Goal: Transaction & Acquisition: Book appointment/travel/reservation

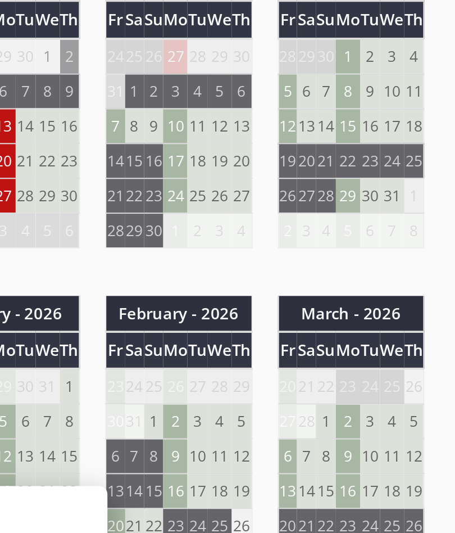
click at [347, 178] on td "29" at bounding box center [353, 187] width 13 height 19
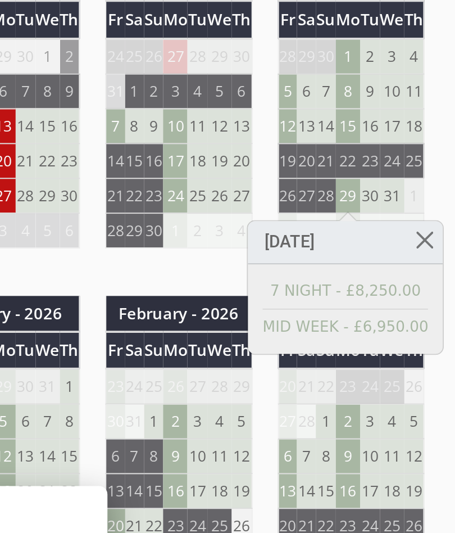
click at [370, 178] on td "31" at bounding box center [376, 187] width 13 height 19
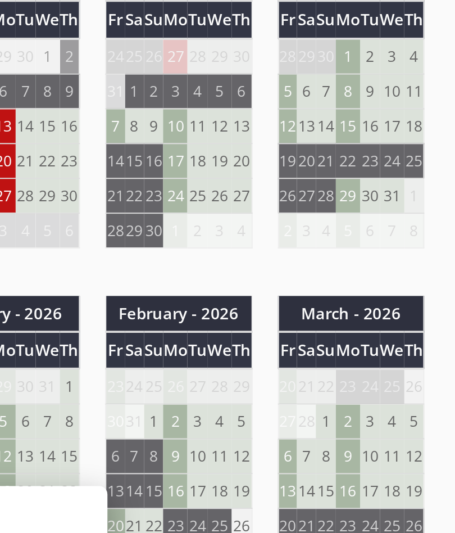
click at [347, 178] on td "29" at bounding box center [353, 187] width 13 height 19
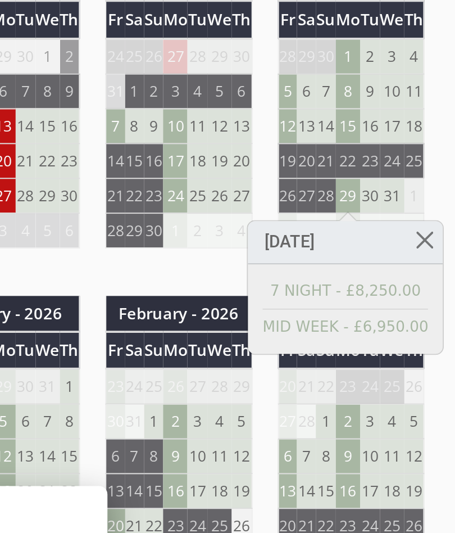
click at [308, 252] on link "MID WEEK - £6,950.00" at bounding box center [352, 258] width 88 height 12
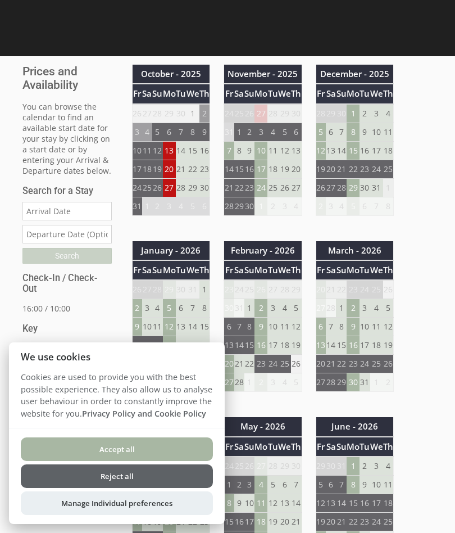
click at [167, 448] on button "Accept all" at bounding box center [117, 449] width 192 height 24
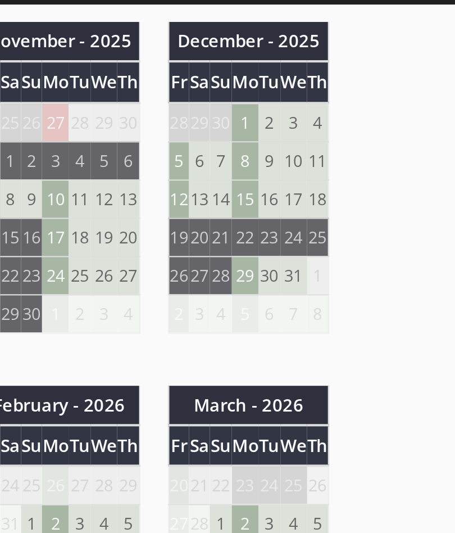
click at [347, 178] on td "29" at bounding box center [353, 187] width 13 height 19
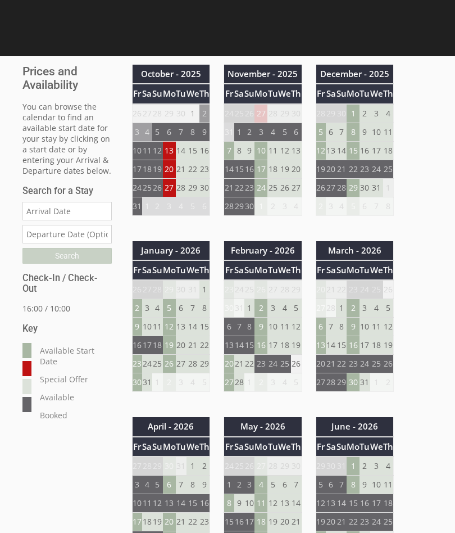
click at [358, 191] on td "29" at bounding box center [353, 187] width 13 height 19
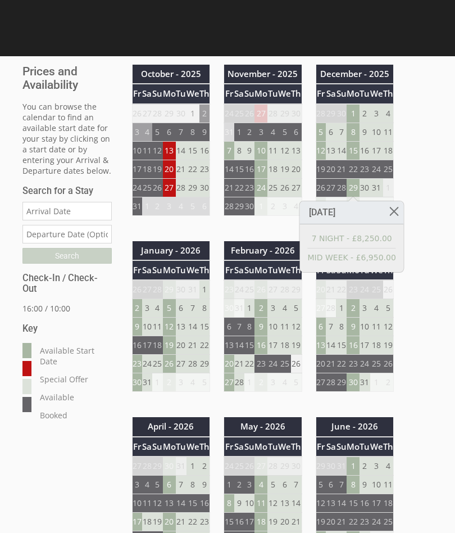
click at [361, 188] on td "30" at bounding box center [365, 187] width 11 height 19
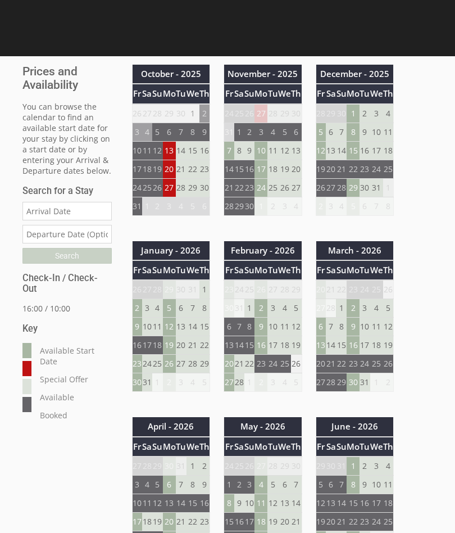
click at [360, 191] on td "29" at bounding box center [353, 187] width 13 height 19
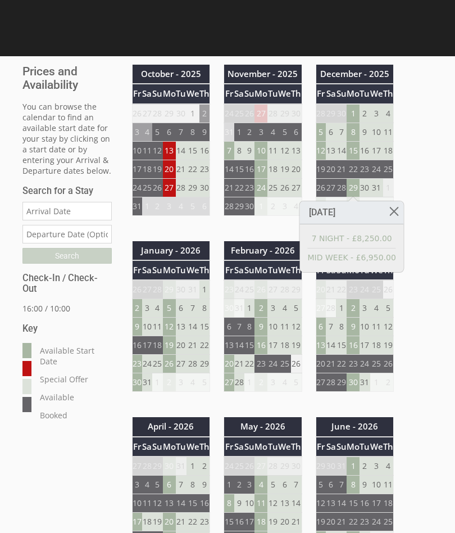
click at [388, 242] on link "7 NIGHT - £8,250.00" at bounding box center [352, 239] width 88 height 12
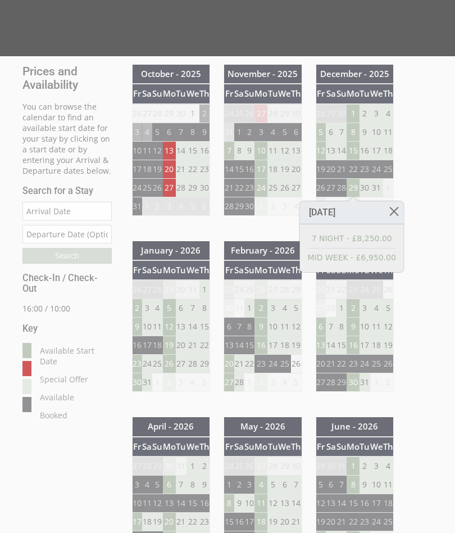
scroll to position [47, 0]
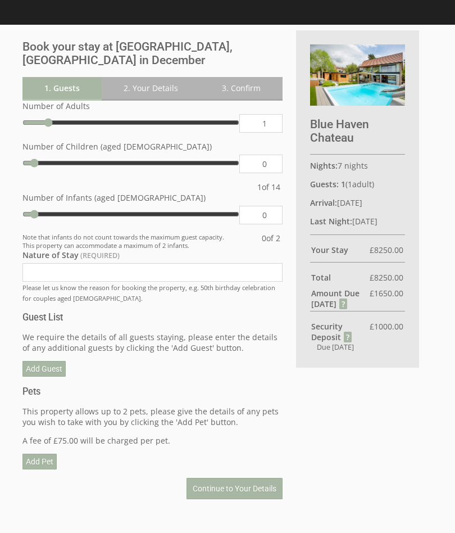
click at [370, 427] on div "Book your stay at Blue Haven Chateau, Bristol in December Please Wait... If thi…" at bounding box center [221, 267] width 410 height 474
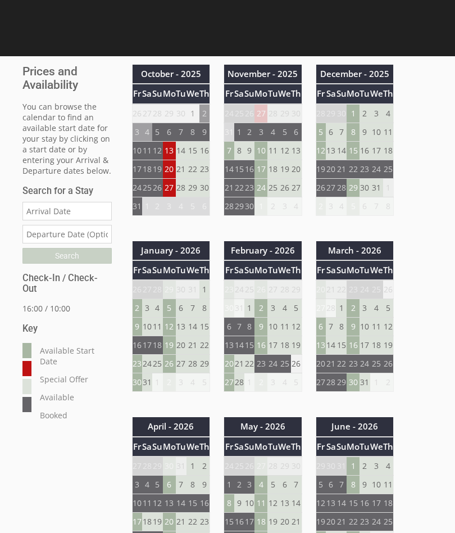
click at [358, 191] on td "29" at bounding box center [353, 187] width 13 height 19
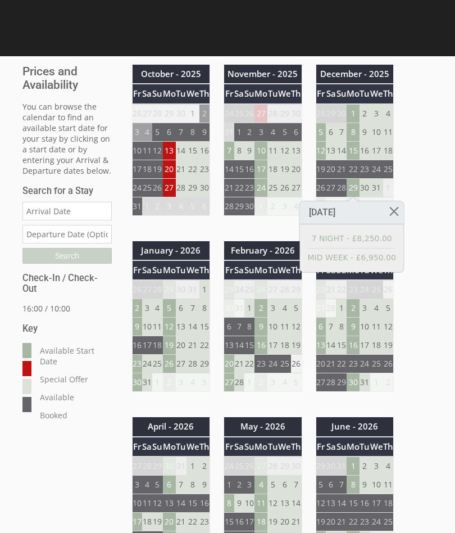
click at [394, 263] on link "MID WEEK - £6,950.00" at bounding box center [352, 258] width 88 height 12
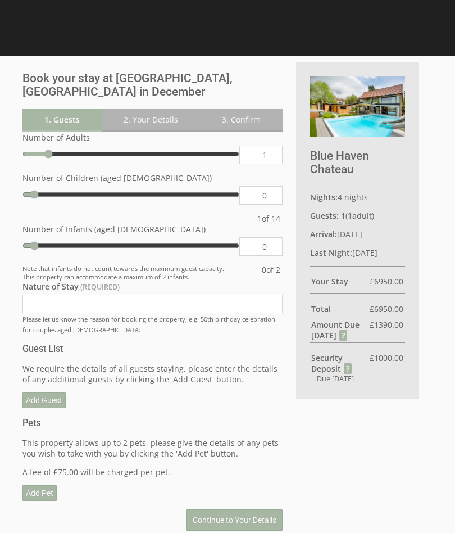
scroll to position [47, 0]
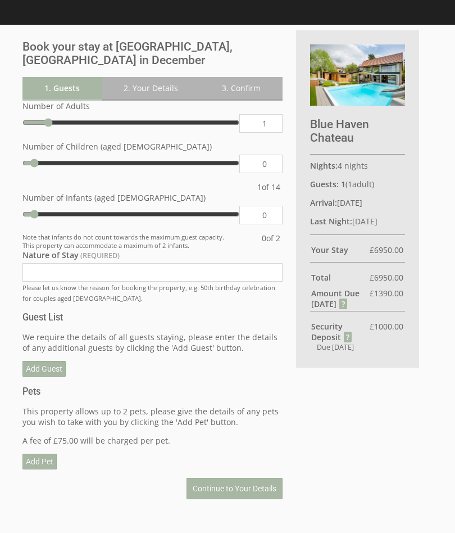
click at [39, 101] on label "Number of Adults" at bounding box center [152, 106] width 260 height 11
click at [239, 114] on input "1" at bounding box center [260, 123] width 43 height 19
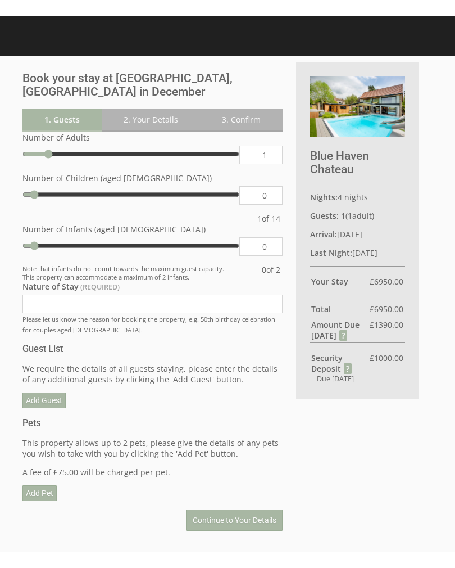
scroll to position [10, 0]
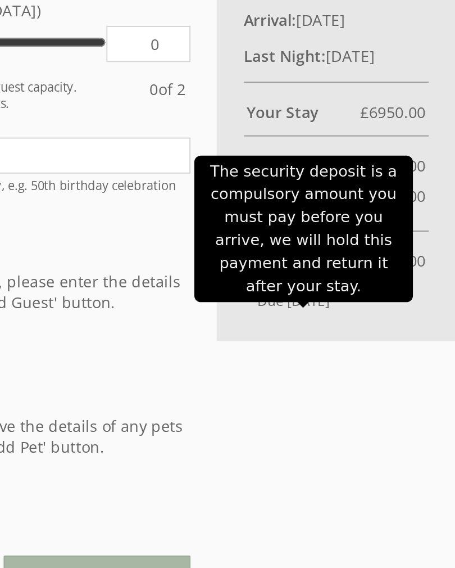
click at [311, 352] on strong "Security Deposit" at bounding box center [340, 362] width 58 height 21
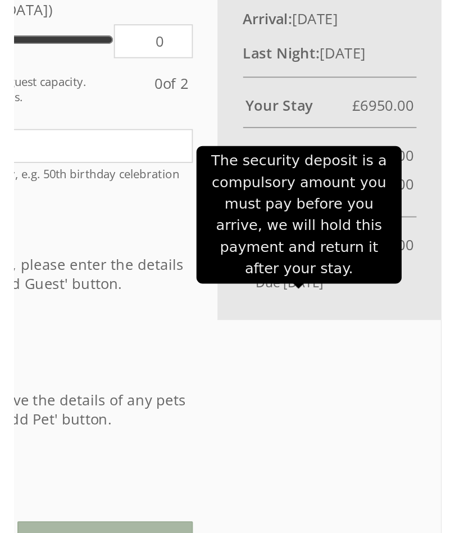
scroll to position [0, 0]
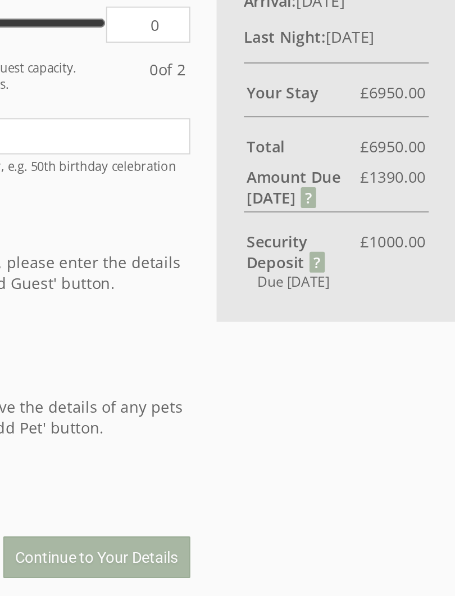
click at [296, 166] on div "Blue Haven Chateau Nights: 4 nights Guests: 1 ( 1 adult s 0 child ren 0 infant …" at bounding box center [357, 230] width 123 height 337
